Goal: Find specific page/section: Find specific page/section

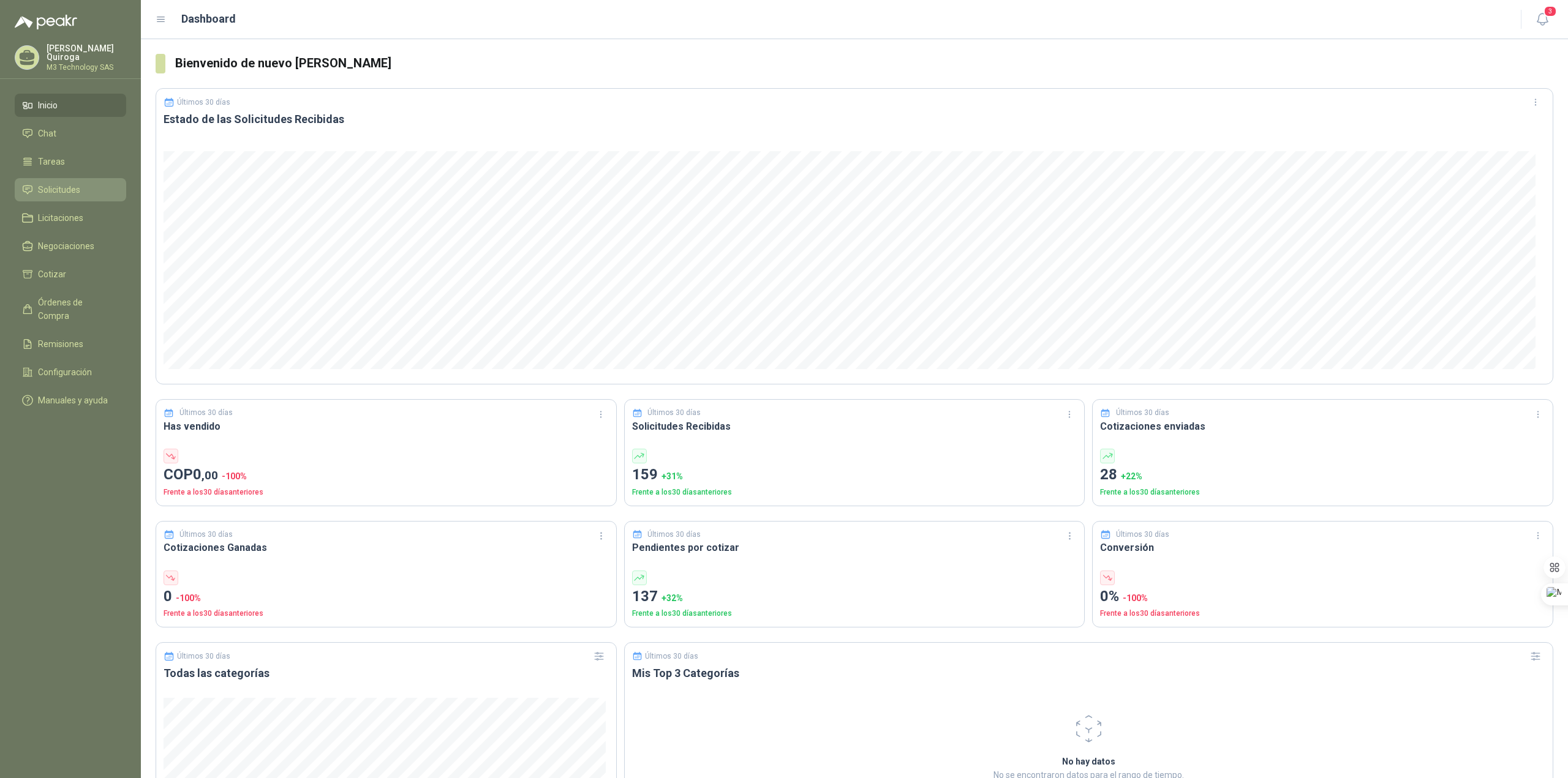
click at [49, 190] on span "Solicitudes" at bounding box center [59, 189] width 43 height 14
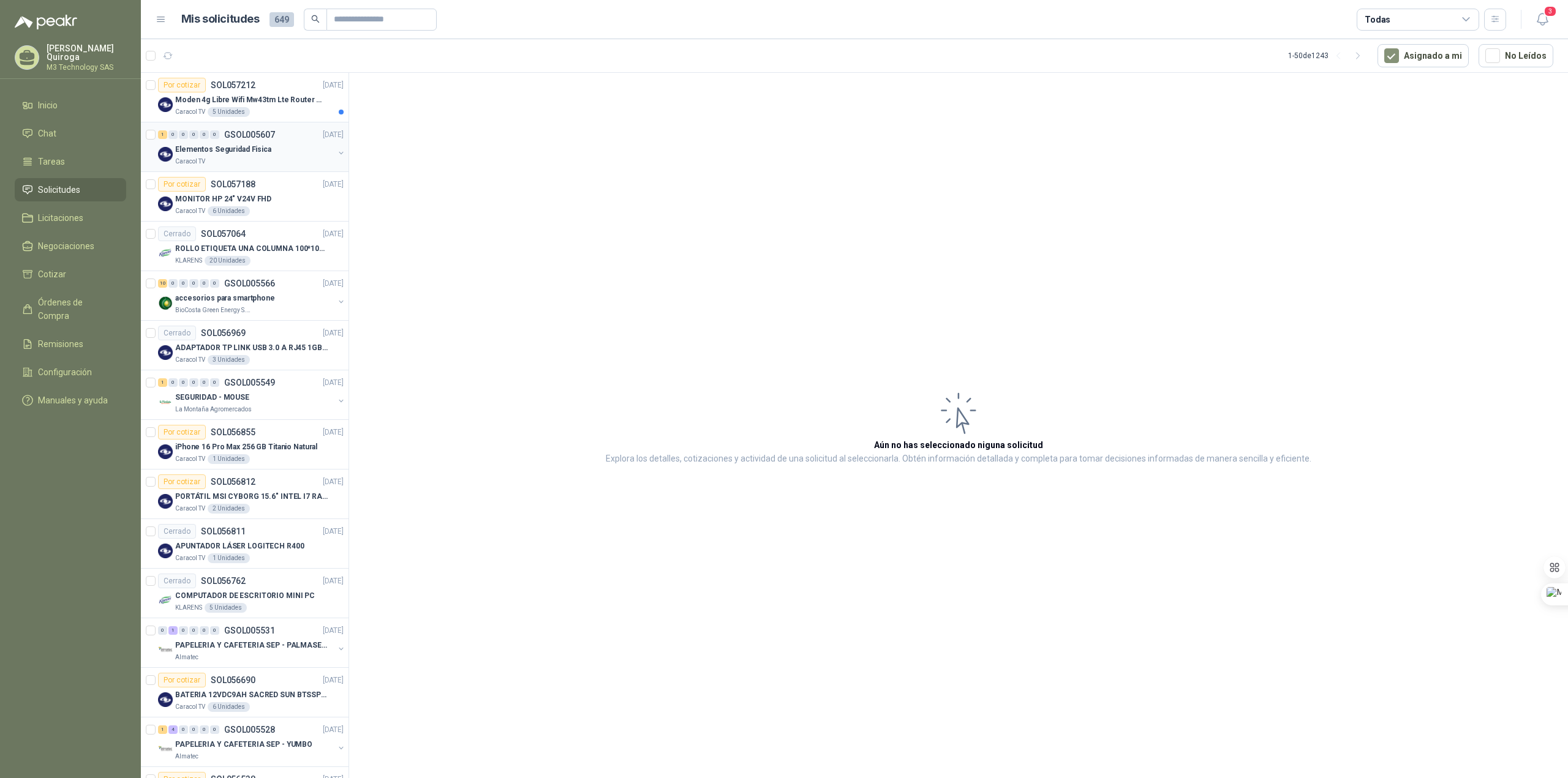
click at [283, 164] on div "Caracol TV" at bounding box center [254, 161] width 158 height 10
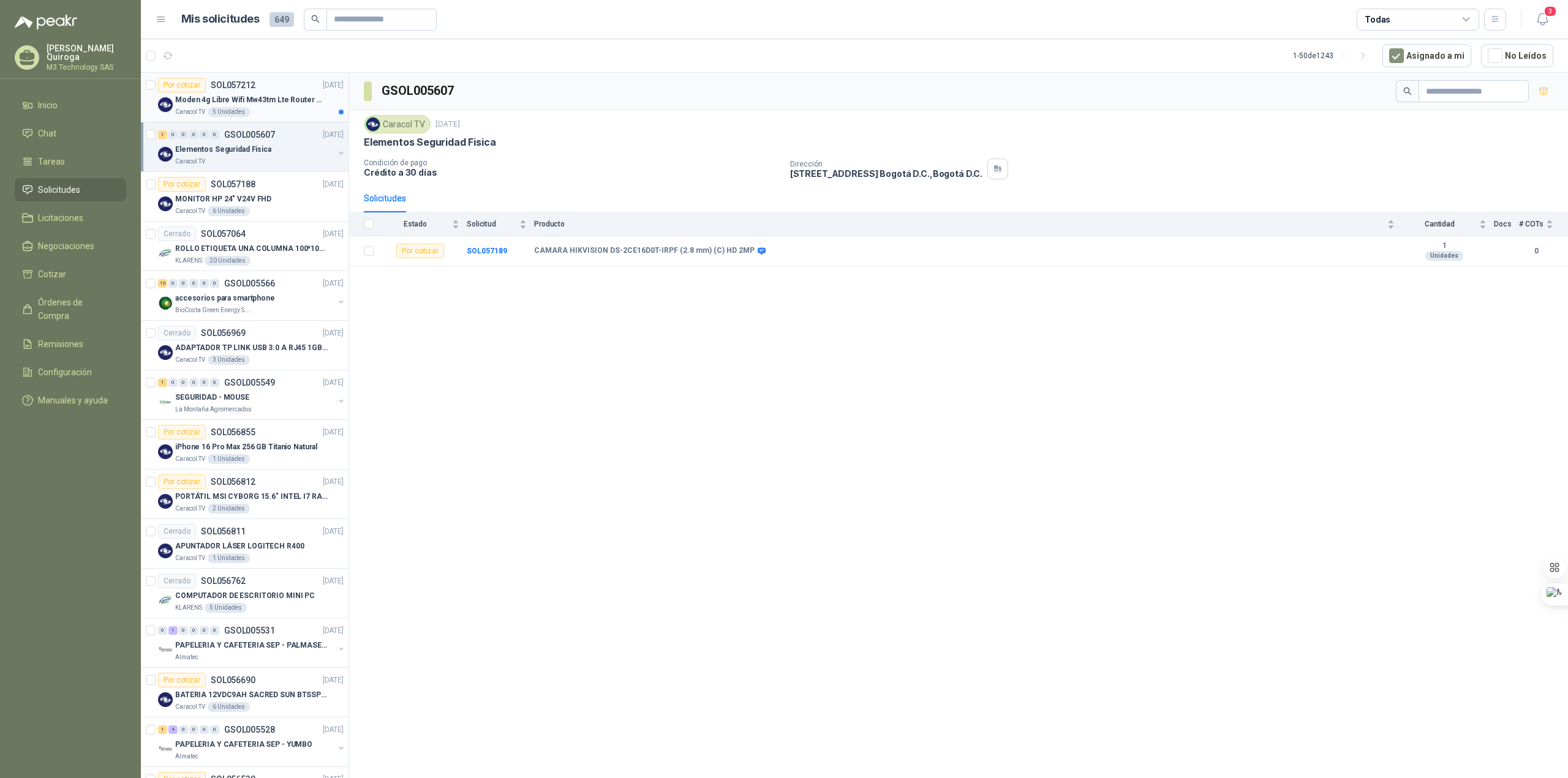
click at [290, 109] on div "Caracol TV 5 Unidades" at bounding box center [260, 111] width 168 height 10
